Goal: Task Accomplishment & Management: Manage account settings

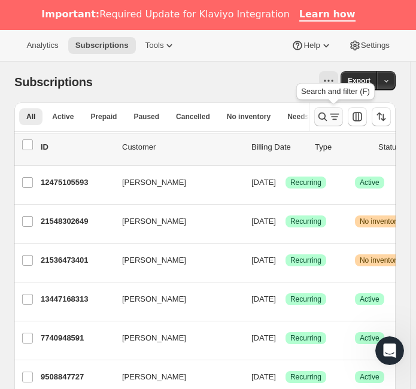
click at [327, 118] on icon "Search and filter results" at bounding box center [322, 117] width 12 height 12
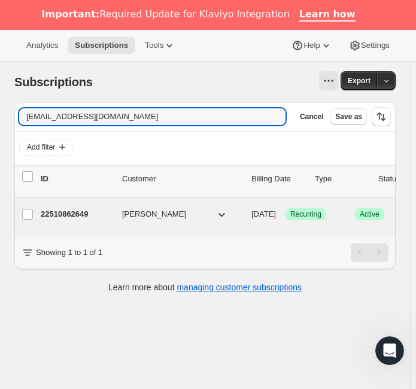
type input "[EMAIL_ADDRESS][DOMAIN_NAME]"
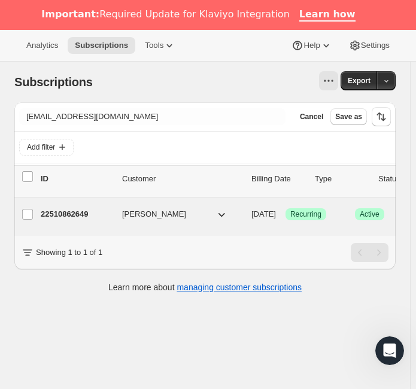
click at [126, 215] on span "[PERSON_NAME]" at bounding box center [154, 214] width 64 height 12
click at [276, 213] on span "[DATE]" at bounding box center [263, 213] width 25 height 9
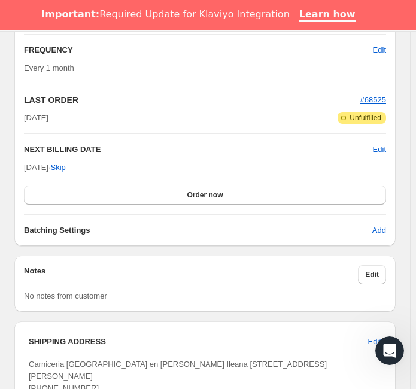
scroll to position [841, 0]
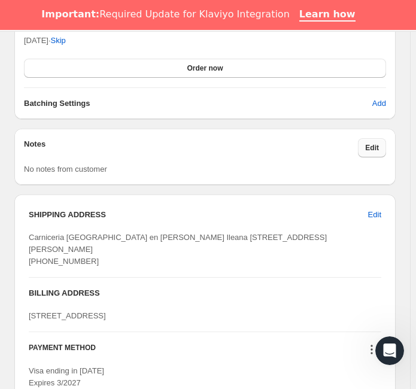
click at [370, 150] on button "Edit" at bounding box center [372, 147] width 28 height 19
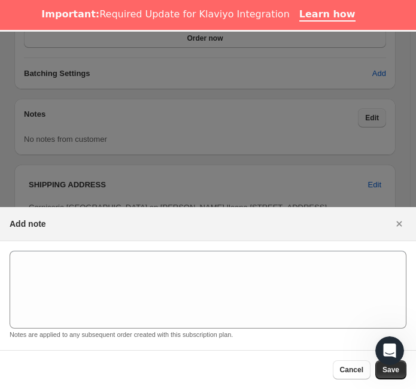
scroll to position [30, 0]
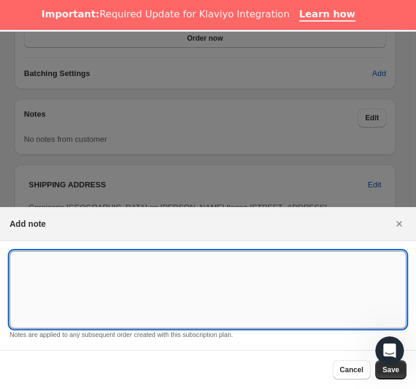
click at [71, 271] on textarea ":rcp:" at bounding box center [208, 290] width 397 height 78
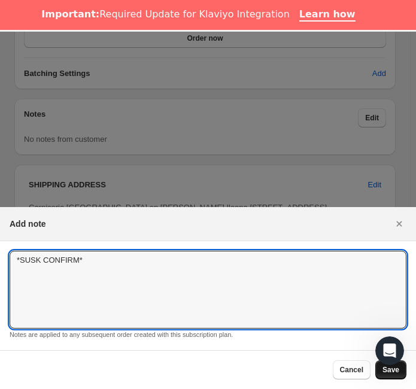
type textarea "*SUSK CONFIRM*"
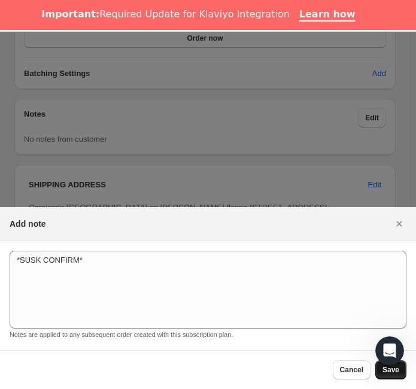
click at [383, 370] on span "Save" at bounding box center [390, 370] width 17 height 10
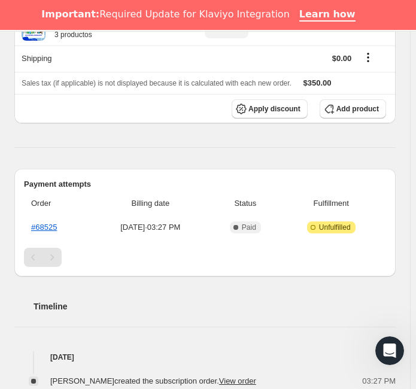
scroll to position [0, 0]
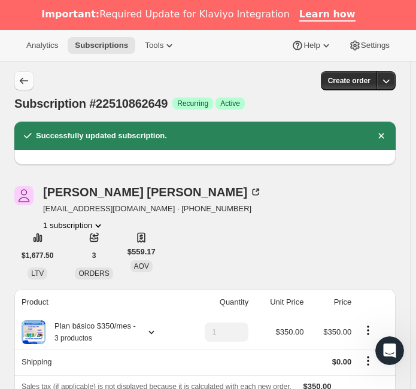
click at [23, 84] on icon "Subscriptions" at bounding box center [24, 81] width 12 height 12
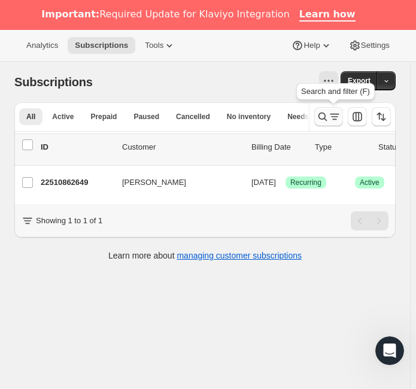
click at [322, 114] on icon "Search and filter results" at bounding box center [322, 117] width 12 height 12
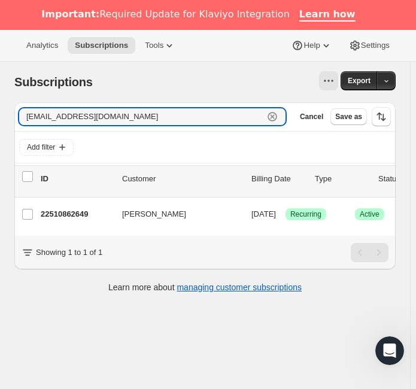
click at [278, 114] on icon "button" at bounding box center [272, 117] width 12 height 12
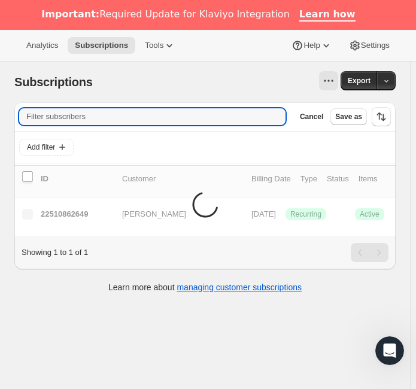
paste input "[PERSON_NAME][EMAIL_ADDRESS][DOMAIN_NAME]"
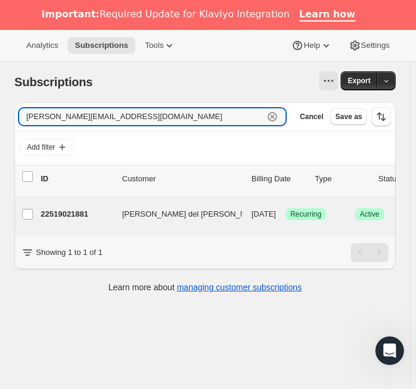
type input "[PERSON_NAME][EMAIL_ADDRESS][DOMAIN_NAME]"
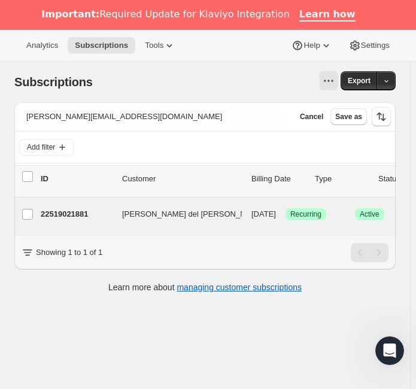
click at [155, 221] on div "22519021881 [PERSON_NAME] del [PERSON_NAME] [DATE] Success Recurring Success Ac…" at bounding box center [297, 214] width 513 height 19
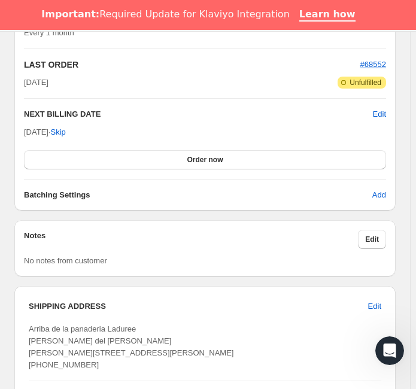
scroll to position [801, 0]
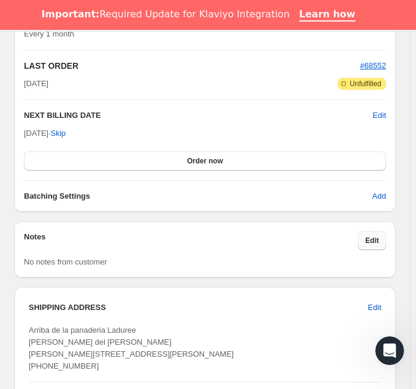
click at [380, 231] on button "Edit" at bounding box center [372, 240] width 28 height 19
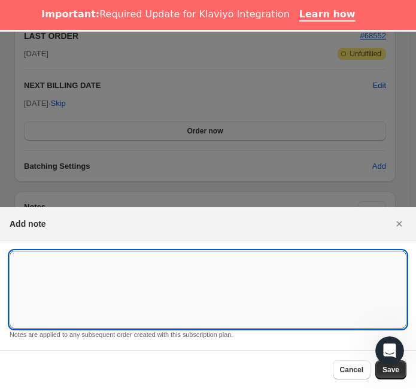
click at [124, 276] on textarea ":rse:" at bounding box center [208, 290] width 397 height 78
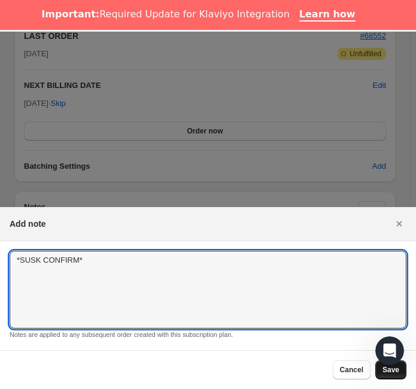
type textarea "*SUSK CONFIRM*"
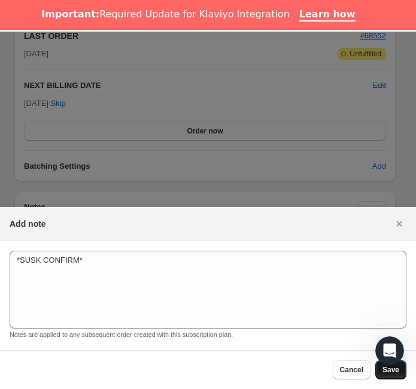
click at [395, 373] on span "Save" at bounding box center [390, 370] width 17 height 10
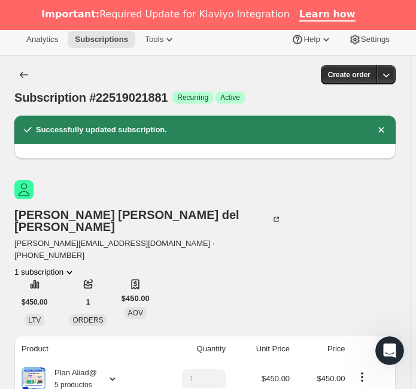
scroll to position [0, 0]
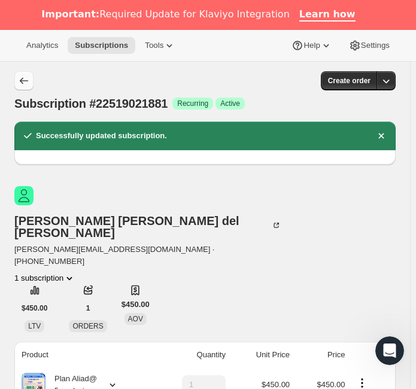
click at [20, 84] on icon "Subscriptions" at bounding box center [24, 81] width 12 height 12
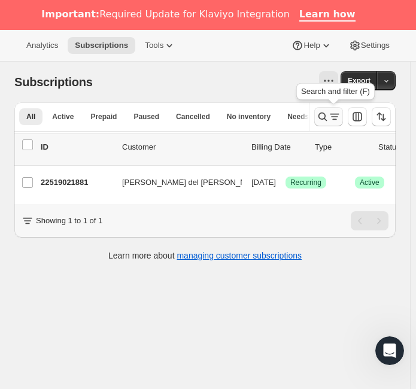
click at [322, 111] on icon "Search and filter results" at bounding box center [322, 117] width 12 height 12
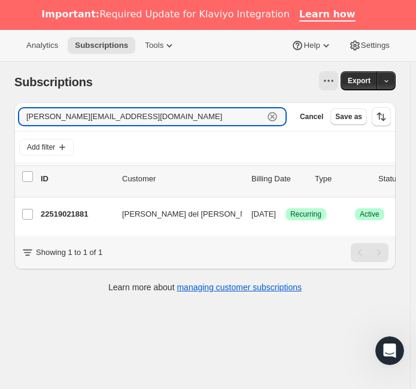
click at [277, 120] on icon "button" at bounding box center [272, 117] width 10 height 10
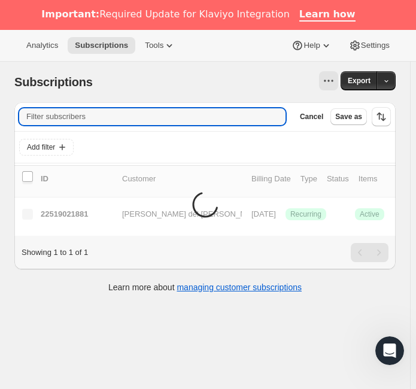
paste input "[EMAIL_ADDRESS][DOMAIN_NAME]"
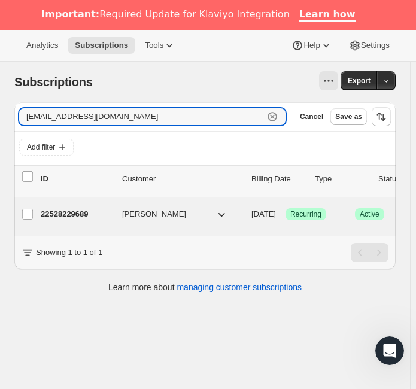
type input "[EMAIL_ADDRESS][DOMAIN_NAME]"
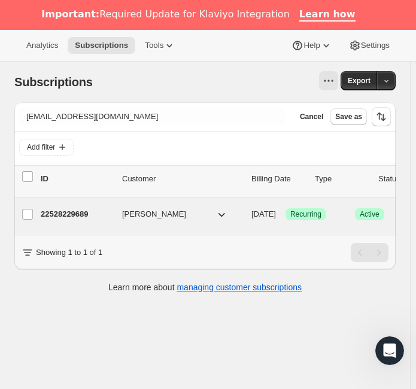
click at [145, 216] on span "[PERSON_NAME]" at bounding box center [154, 214] width 64 height 12
click at [87, 216] on p "22528229689" at bounding box center [77, 214] width 72 height 12
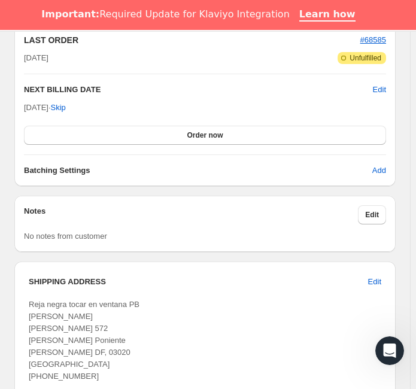
scroll to position [775, 0]
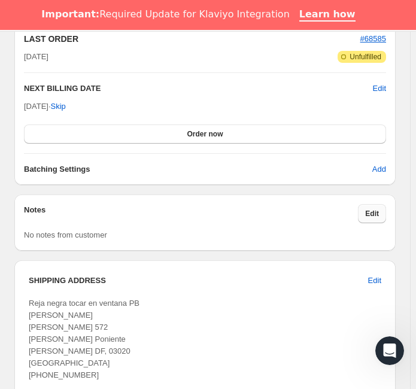
click at [368, 216] on button "Edit" at bounding box center [372, 213] width 28 height 19
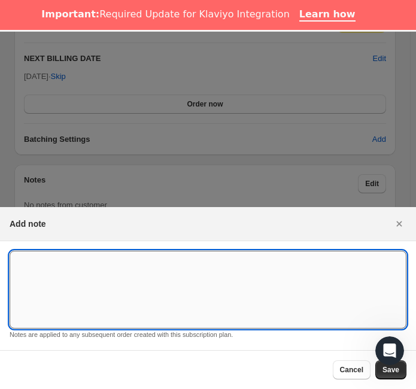
click at [198, 280] on textarea ":r12u:" at bounding box center [208, 290] width 397 height 78
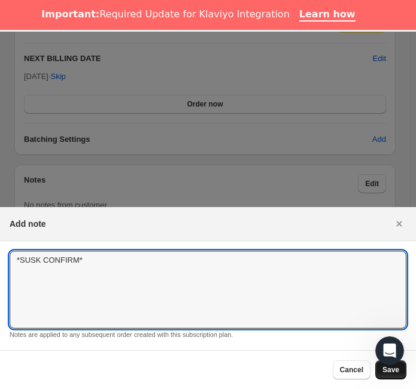
type textarea "*SUSK CONFIRM*"
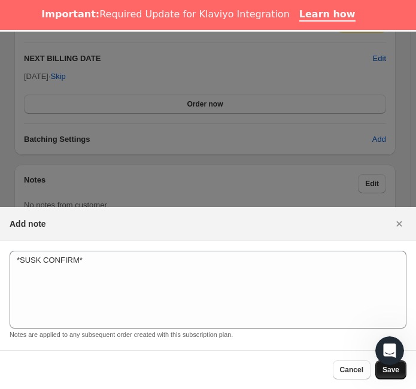
click at [382, 371] on button "Save" at bounding box center [390, 369] width 31 height 19
